Goal: Task Accomplishment & Management: Complete application form

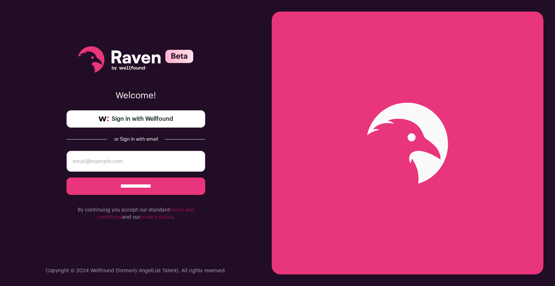
click at [159, 161] on input "email" at bounding box center [136, 161] width 139 height 21
type input "[EMAIL_ADDRESS][DOMAIN_NAME]"
click at [67, 177] on input "**********" at bounding box center [136, 185] width 139 height 17
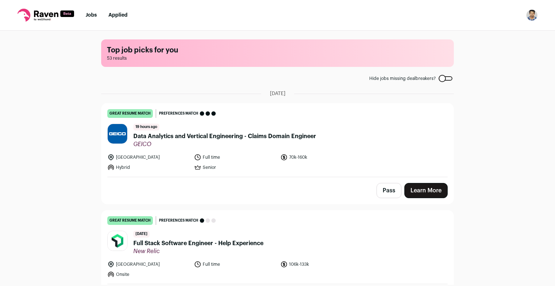
click at [532, 16] on img "Open dropdown" at bounding box center [532, 15] width 12 height 12
click at [493, 29] on link "Settings" at bounding box center [498, 33] width 80 height 17
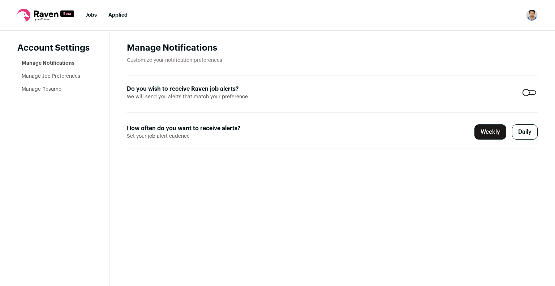
click at [37, 88] on link "Manage Resume" at bounding box center [42, 89] width 40 height 5
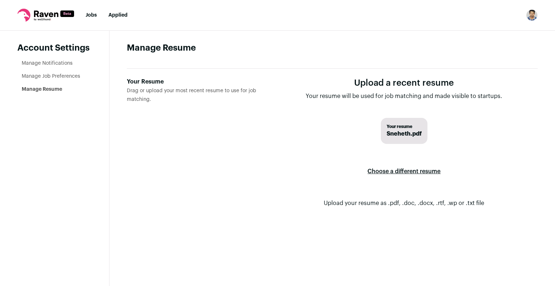
click at [380, 168] on label "Choose a different resume" at bounding box center [404, 171] width 73 height 20
click at [0, 0] on input "Your Resume Drag or upload your most recent resume to use for job matching." at bounding box center [0, 0] width 0 height 0
click at [528, 17] on img "Open dropdown" at bounding box center [532, 15] width 12 height 12
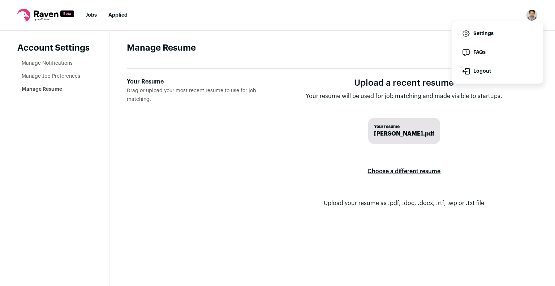
click at [539, 14] on nav "Jobs Applied Settings Notifications Preferences Resume FAQs Logout" at bounding box center [277, 15] width 555 height 31
click at [91, 13] on link "Jobs" at bounding box center [91, 15] width 11 height 5
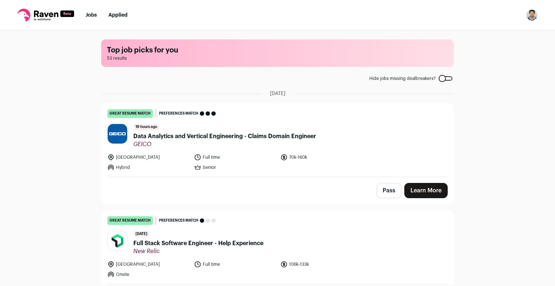
click at [534, 13] on img "Open dropdown" at bounding box center [532, 15] width 12 height 12
click at [486, 36] on link "Settings" at bounding box center [498, 33] width 80 height 17
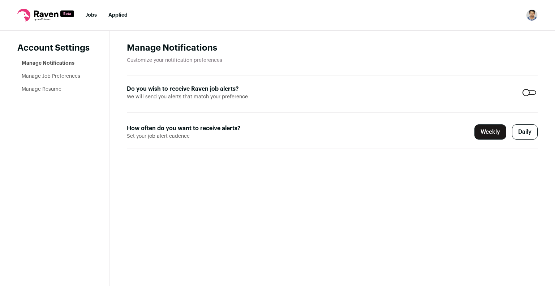
drag, startPoint x: 34, startPoint y: 17, endPoint x: 29, endPoint y: 17, distance: 5.5
click at [29, 17] on icon at bounding box center [45, 15] width 57 height 13
click at [52, 8] on nav "Jobs Applied Settings Notifications Preferences Resume FAQs Logout" at bounding box center [277, 15] width 555 height 31
click at [95, 13] on link "Jobs" at bounding box center [91, 15] width 11 height 5
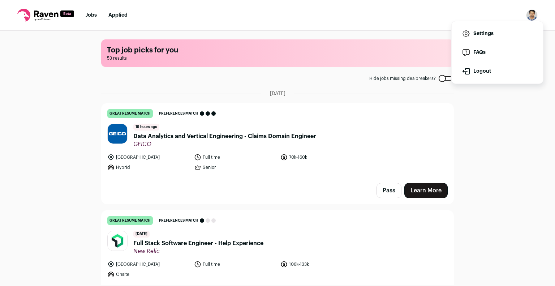
click at [95, 13] on link "Jobs" at bounding box center [91, 15] width 11 height 5
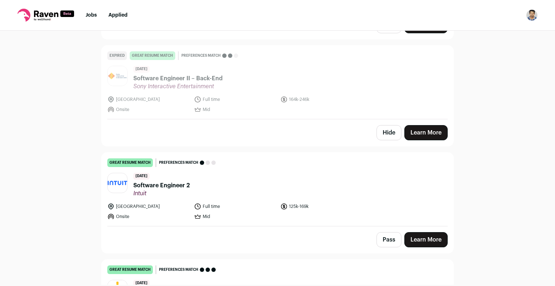
scroll to position [2407, 0]
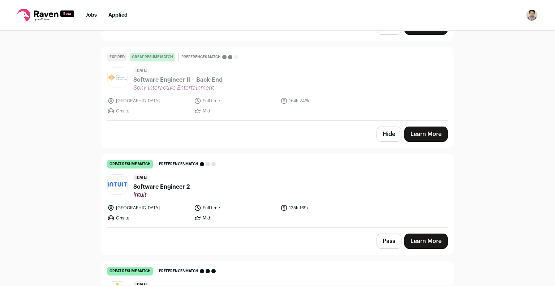
click at [422, 234] on link "Learn More" at bounding box center [425, 241] width 43 height 15
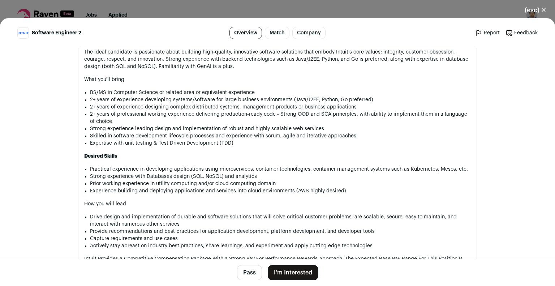
scroll to position [380, 0]
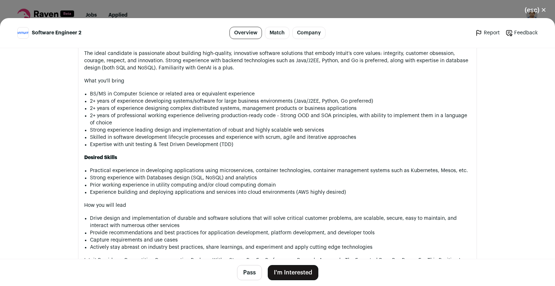
click at [273, 269] on button "I'm Interested" at bounding box center [293, 272] width 51 height 15
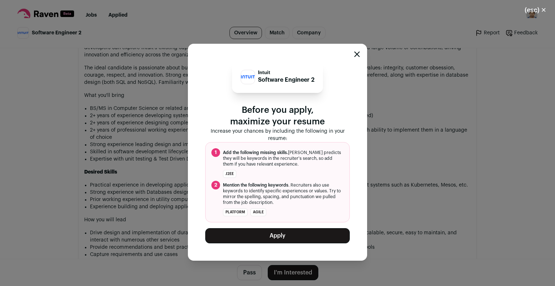
scroll to position [395, 0]
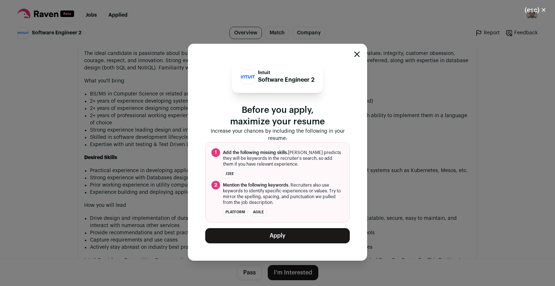
click at [267, 236] on button "Apply" at bounding box center [277, 235] width 145 height 15
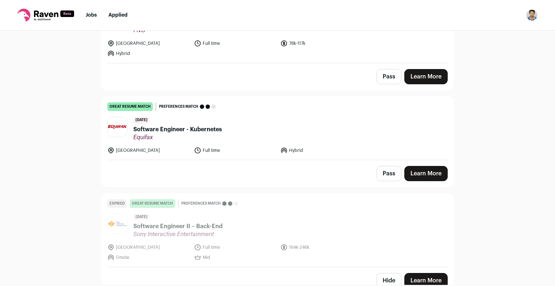
scroll to position [2175, 0]
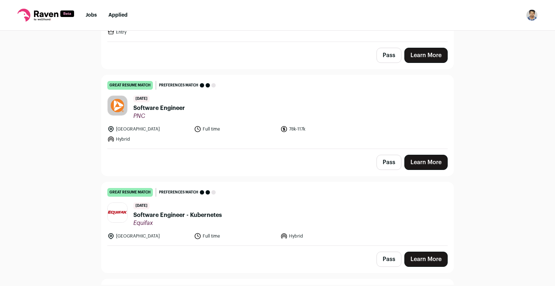
click at [424, 252] on link "Learn More" at bounding box center [425, 259] width 43 height 15
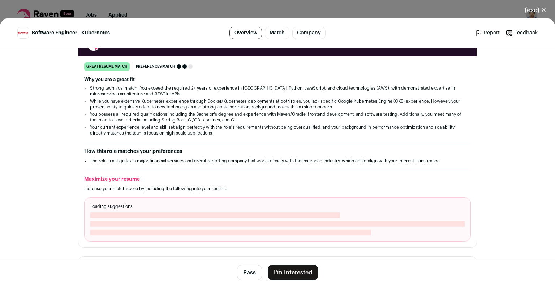
scroll to position [101, 0]
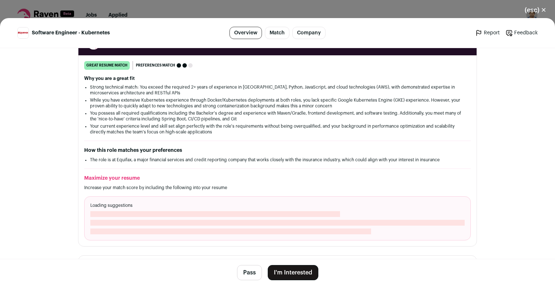
click at [284, 274] on button "I'm Interested" at bounding box center [293, 272] width 51 height 15
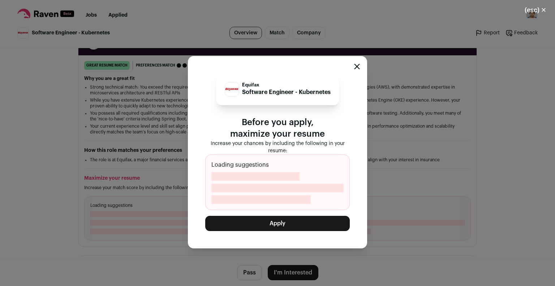
click at [301, 223] on button "Apply" at bounding box center [277, 223] width 145 height 15
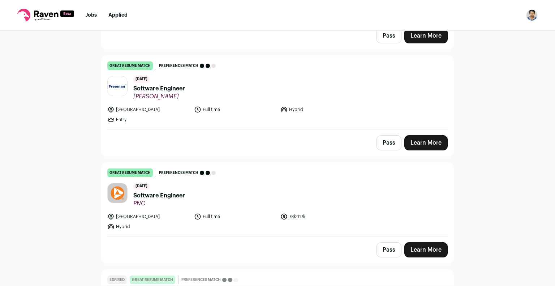
scroll to position [2086, 0]
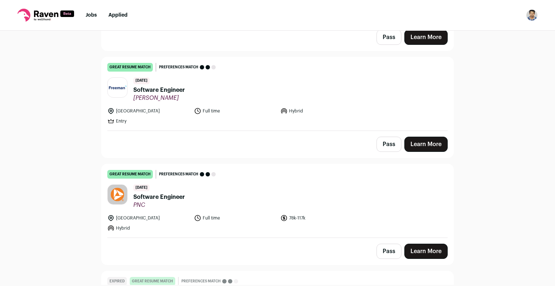
click at [431, 244] on link "Learn More" at bounding box center [425, 251] width 43 height 15
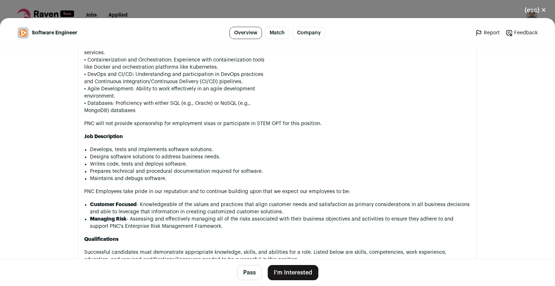
scroll to position [499, 0]
click at [288, 272] on button "I'm Interested" at bounding box center [293, 272] width 51 height 15
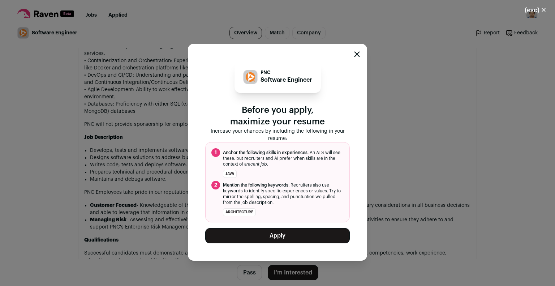
click at [303, 234] on button "Apply" at bounding box center [277, 235] width 145 height 15
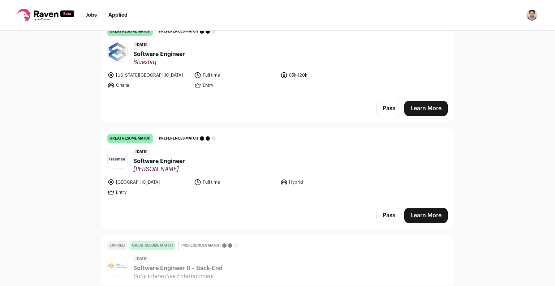
scroll to position [2013, 0]
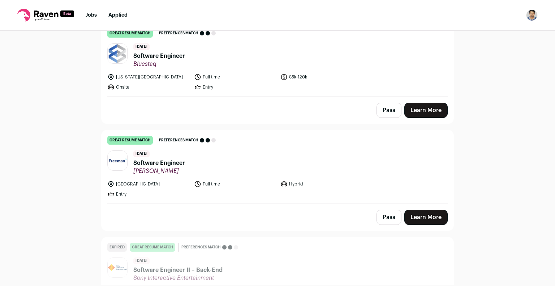
click at [333, 157] on header "10 days ago Software Engineer Freeman" at bounding box center [277, 162] width 341 height 24
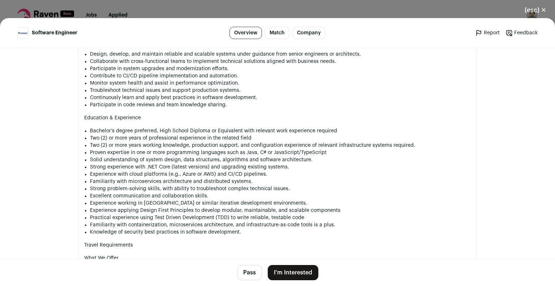
scroll to position [407, 0]
click at [249, 270] on button "Pass" at bounding box center [249, 272] width 25 height 15
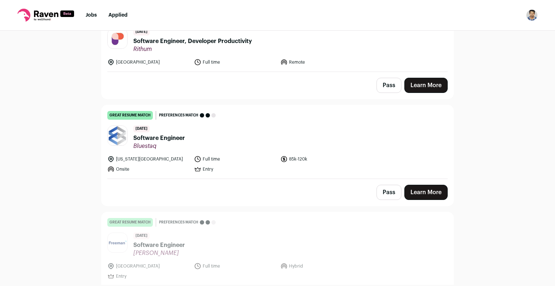
scroll to position [1931, 0]
click at [149, 143] on span "Bluestaq" at bounding box center [159, 146] width 52 height 7
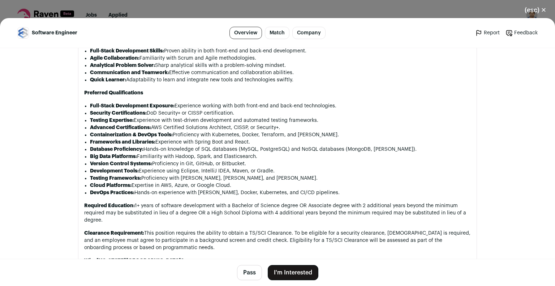
scroll to position [724, 0]
click at [241, 274] on button "Pass" at bounding box center [249, 272] width 25 height 15
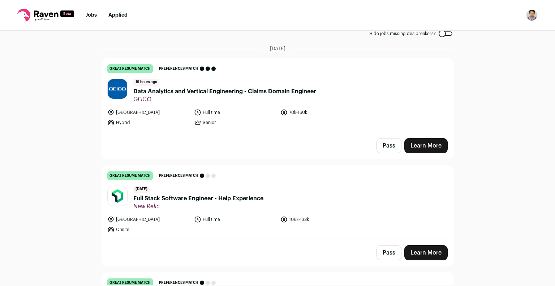
scroll to position [0, 0]
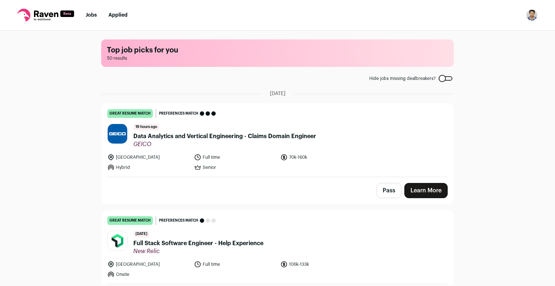
click at [228, 173] on link "great resume match You meet the must-have requirements, the nice-to-have requir…" at bounding box center [278, 139] width 352 height 73
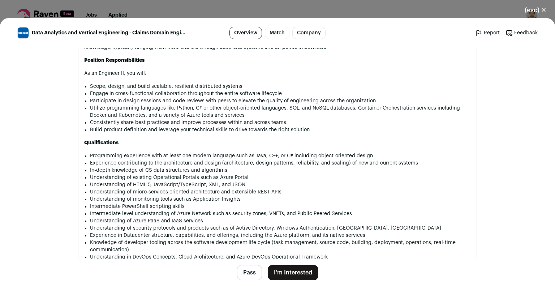
scroll to position [604, 0]
click at [276, 267] on button "I'm Interested" at bounding box center [293, 272] width 51 height 15
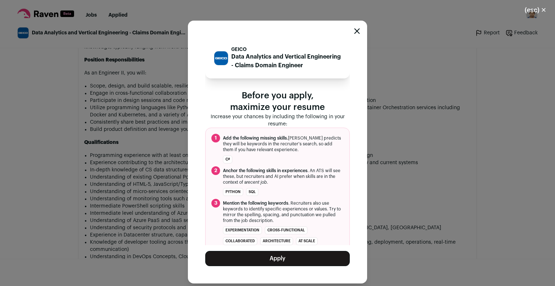
click at [263, 252] on button "Apply" at bounding box center [277, 258] width 145 height 15
